Goal: Task Accomplishment & Management: Use online tool/utility

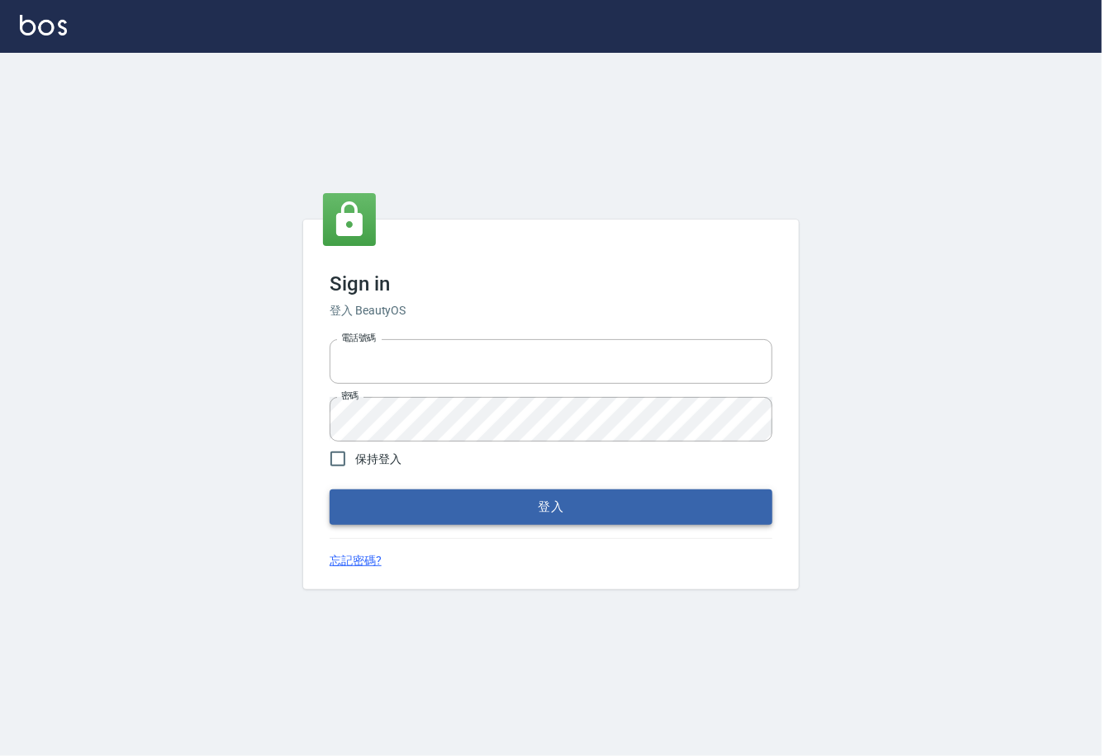
type input "0225929166"
click at [500, 506] on button "登入" at bounding box center [550, 507] width 443 height 35
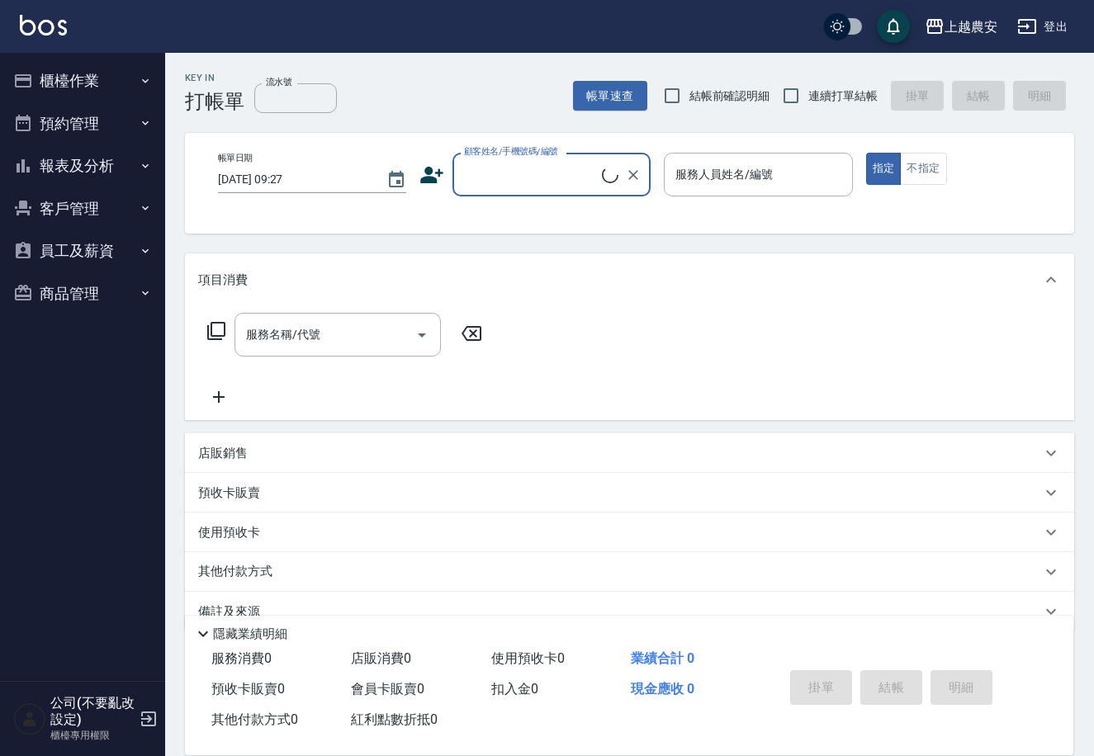
click at [66, 74] on button "櫃檯作業" at bounding box center [83, 80] width 152 height 43
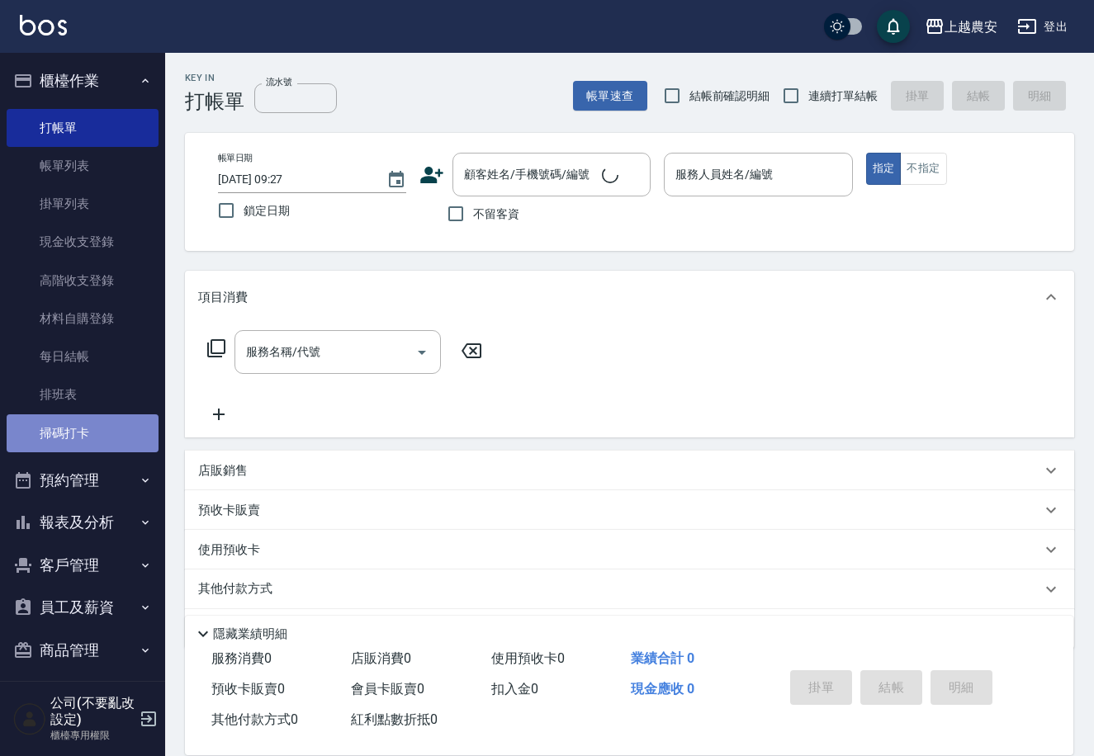
click at [98, 429] on link "掃碼打卡" at bounding box center [83, 434] width 152 height 38
